Goal: Task Accomplishment & Management: Manage account settings

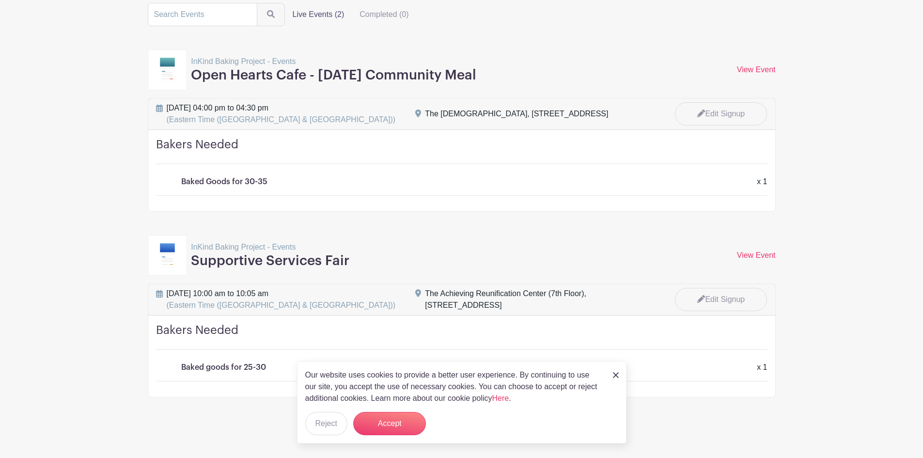
scroll to position [51, 0]
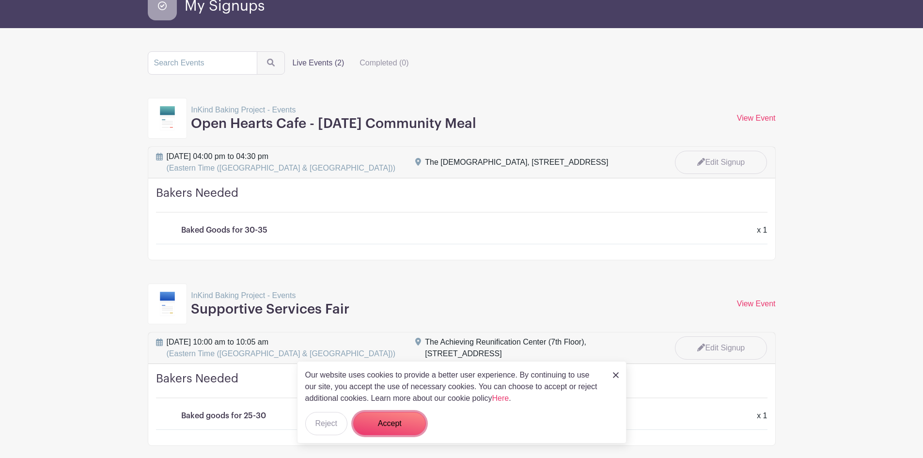
drag, startPoint x: 398, startPoint y: 420, endPoint x: 389, endPoint y: 413, distance: 11.4
click at [398, 420] on button "Accept" at bounding box center [389, 423] width 73 height 23
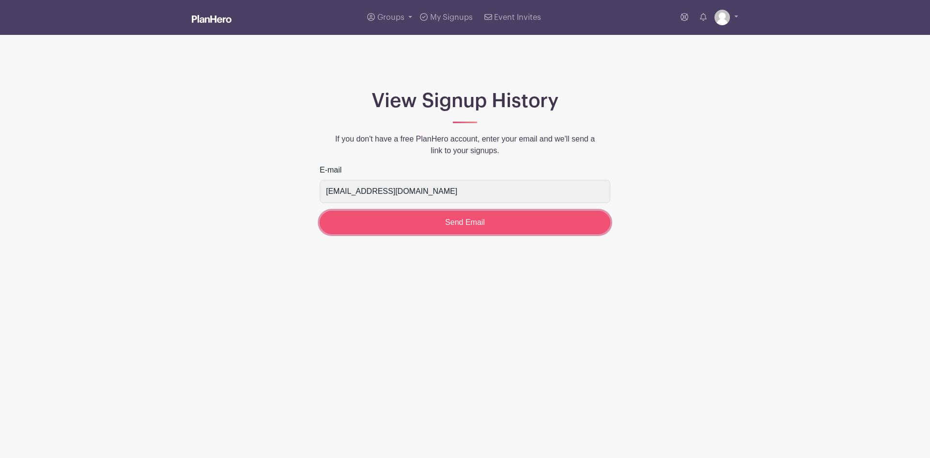
click at [482, 221] on input "Send Email" at bounding box center [465, 222] width 291 height 23
